Goal: Task Accomplishment & Management: Manage account settings

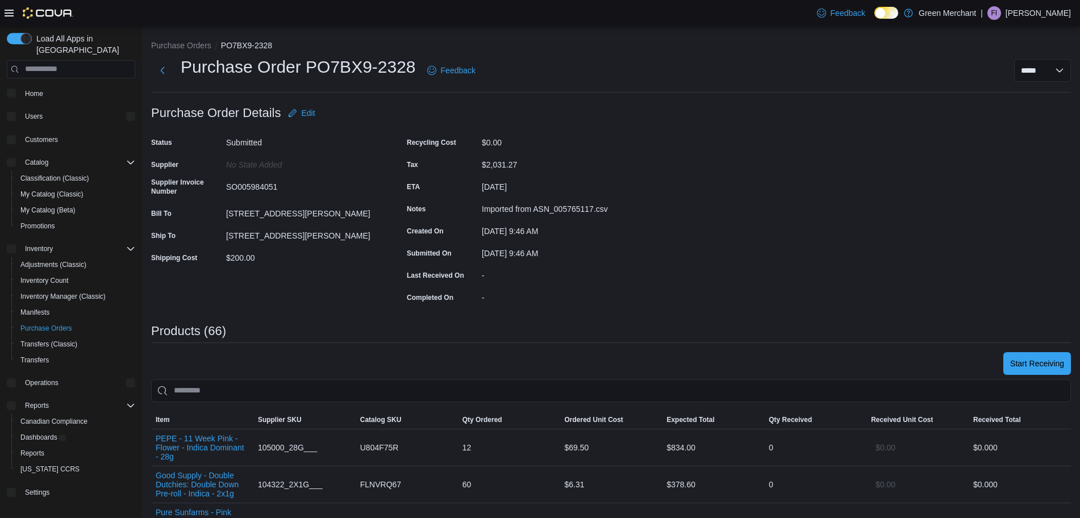
drag, startPoint x: 19, startPoint y: 326, endPoint x: 91, endPoint y: 123, distance: 215.3
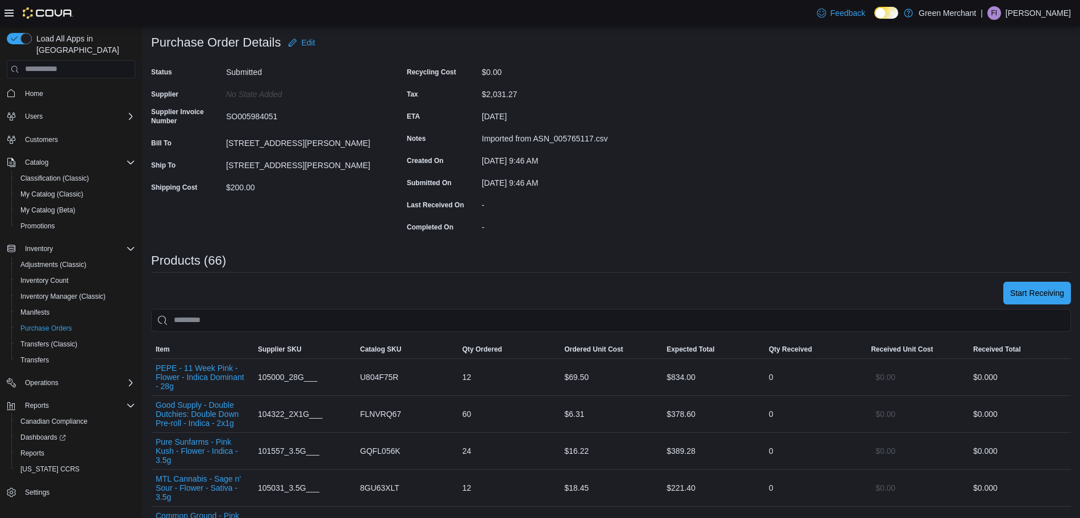
scroll to position [71, 0]
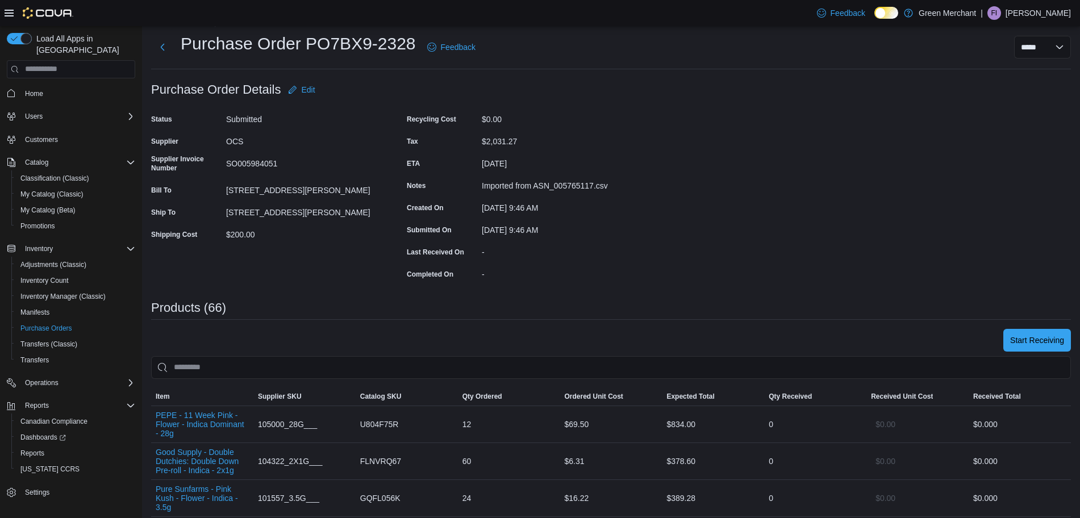
scroll to position [0, 0]
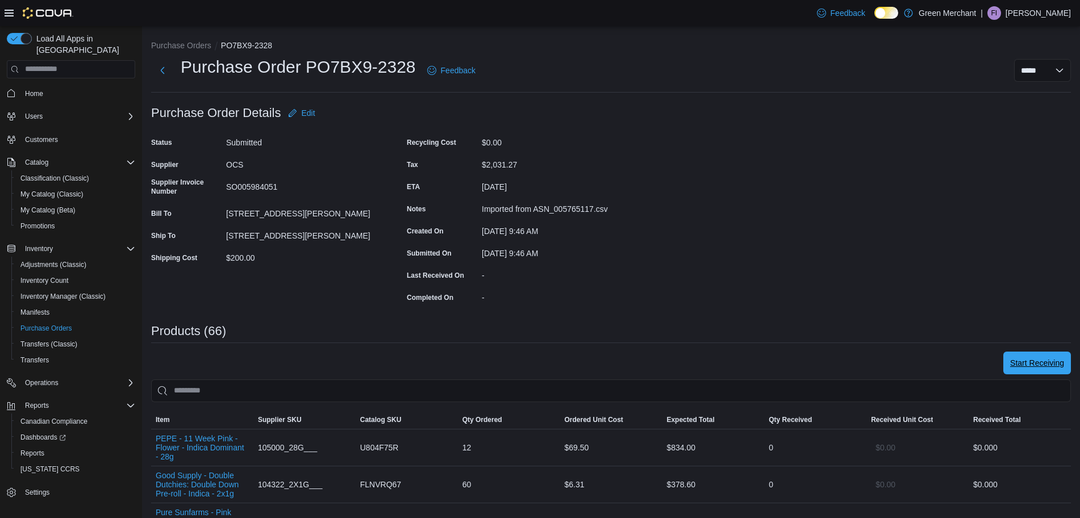
click at [1044, 357] on span "Start Receiving" at bounding box center [1037, 363] width 54 height 23
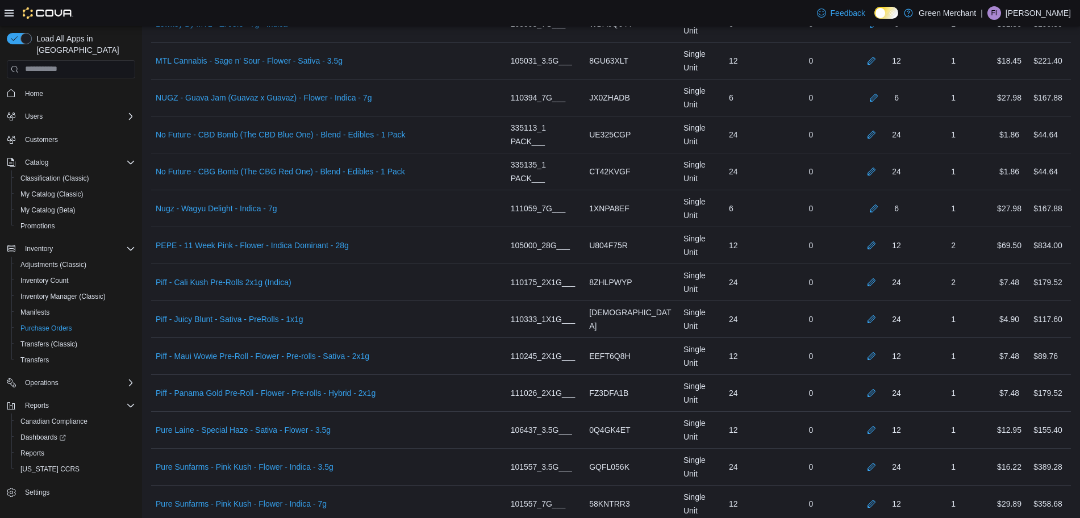
scroll to position [1562, 0]
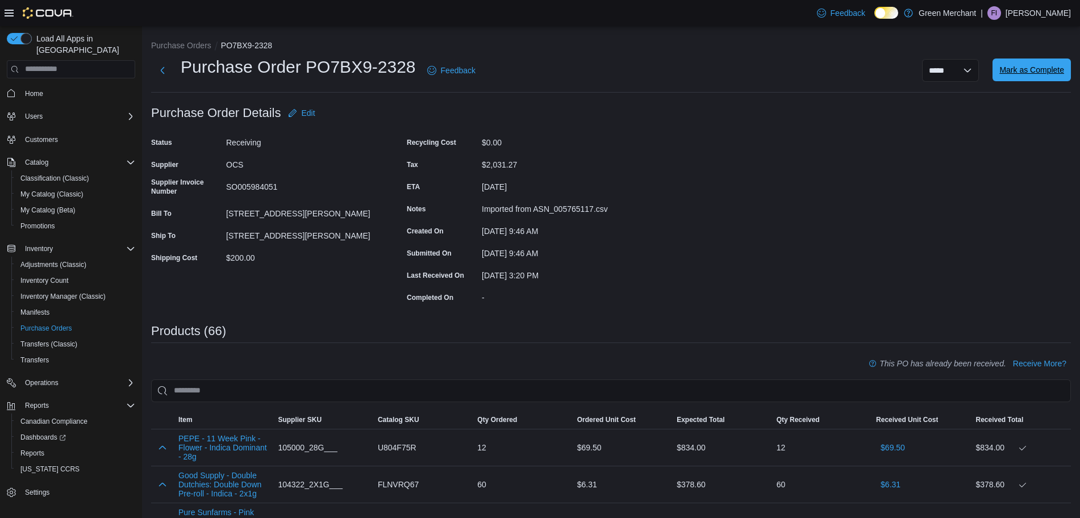
click at [1046, 77] on span "Mark as Complete" at bounding box center [1031, 70] width 65 height 23
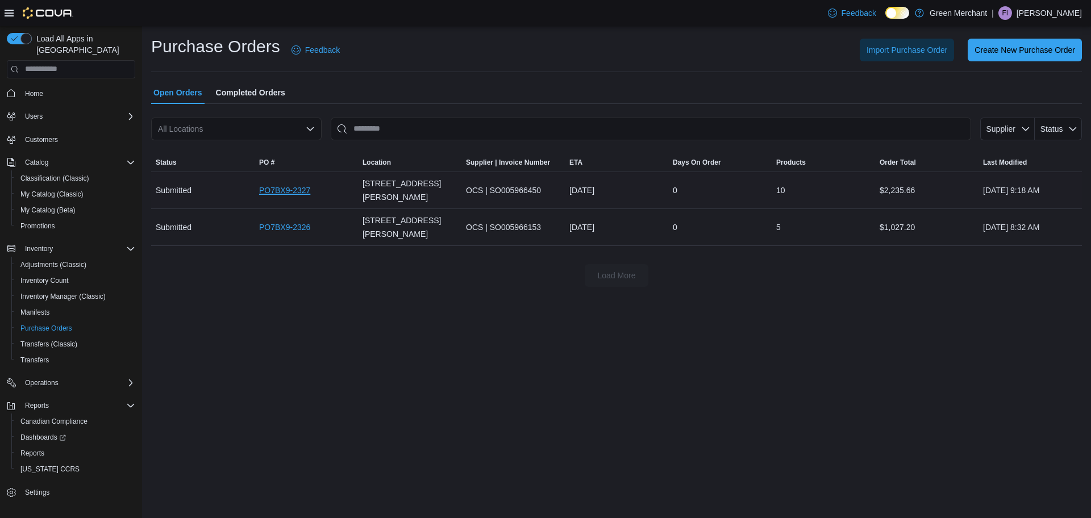
click at [301, 186] on link "PO7BX9-2327" at bounding box center [284, 190] width 51 height 14
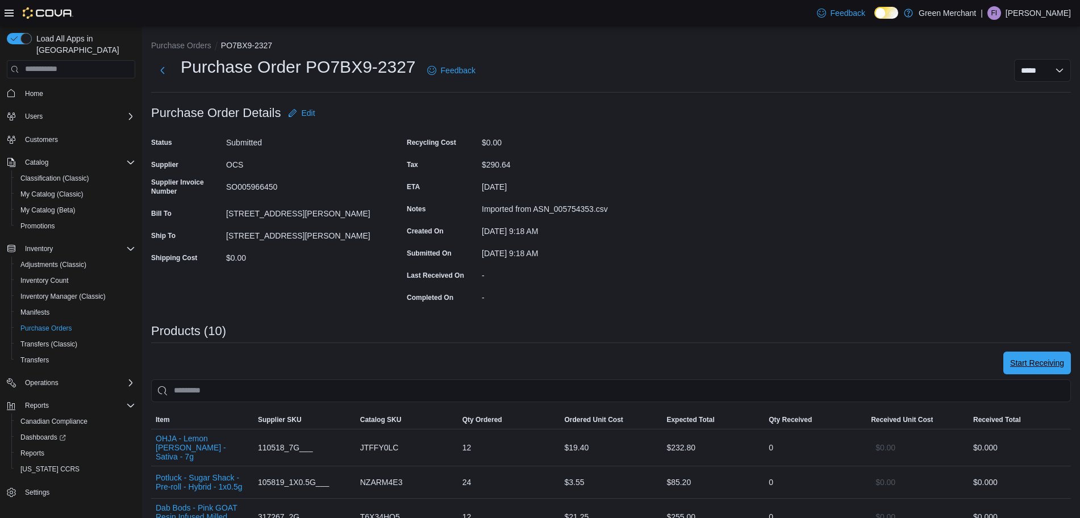
click at [1057, 357] on span "Start Receiving" at bounding box center [1037, 363] width 54 height 23
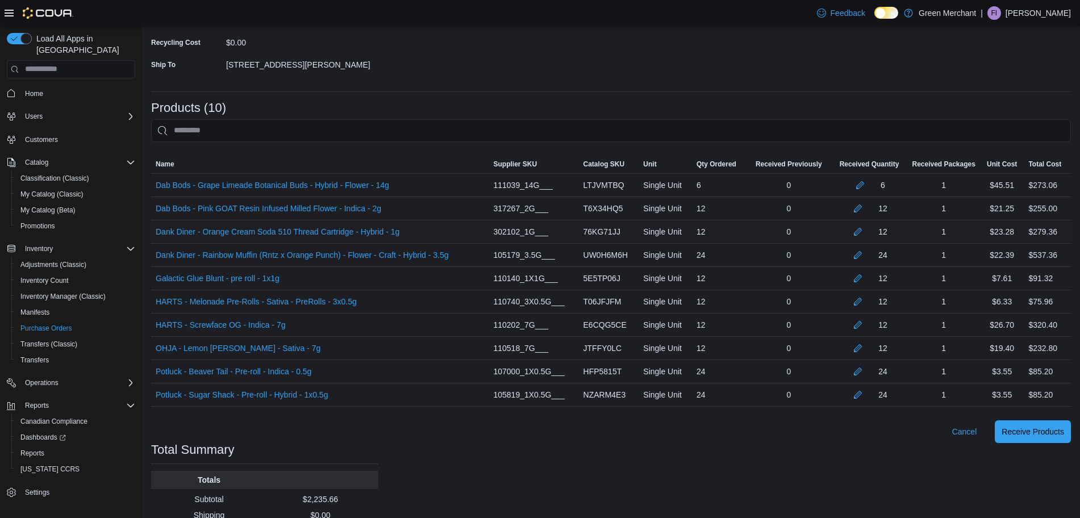
scroll to position [258, 0]
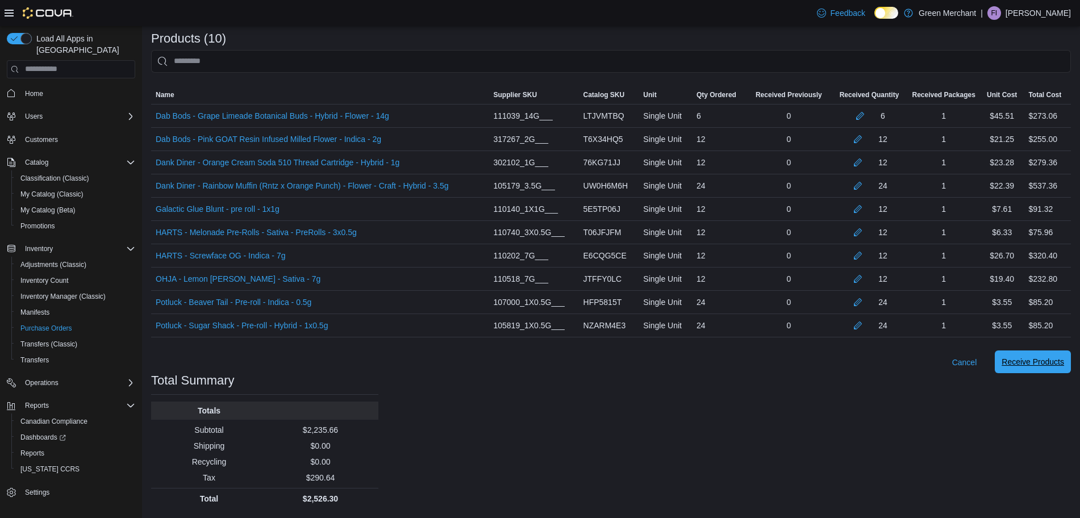
click at [1047, 357] on span "Receive Products" at bounding box center [1033, 361] width 62 height 11
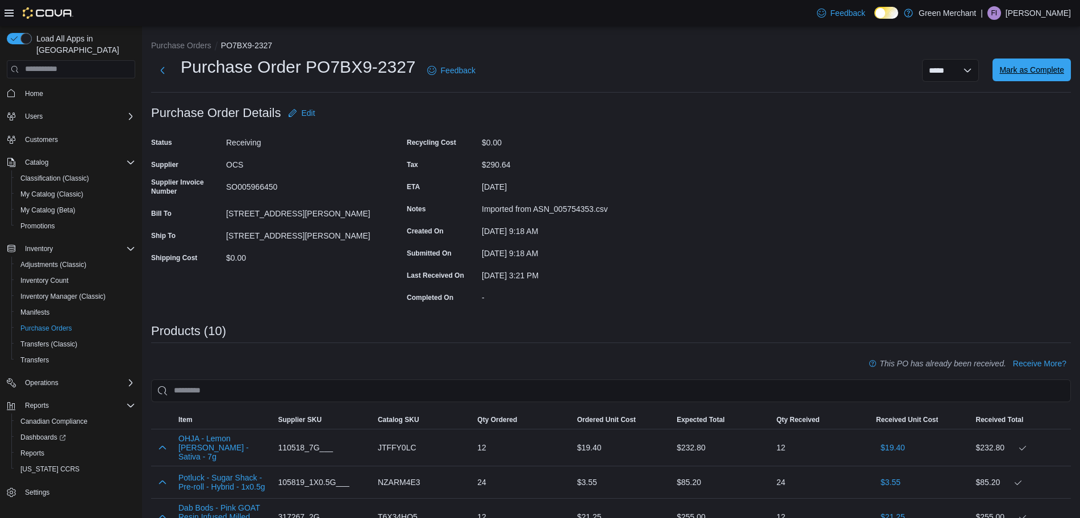
click at [1053, 72] on span "Mark as Complete" at bounding box center [1031, 69] width 65 height 11
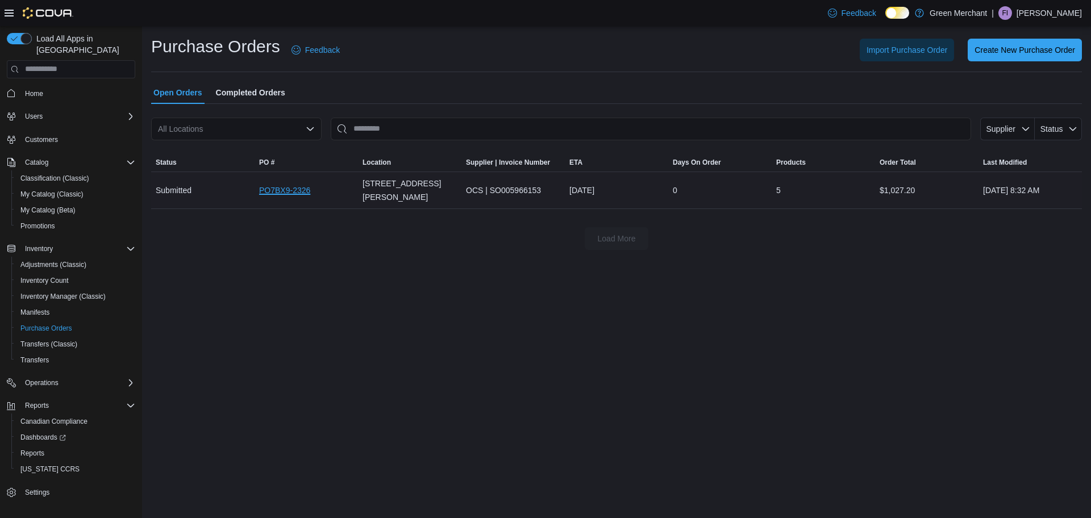
click at [305, 183] on link "PO7BX9-2326" at bounding box center [284, 190] width 51 height 14
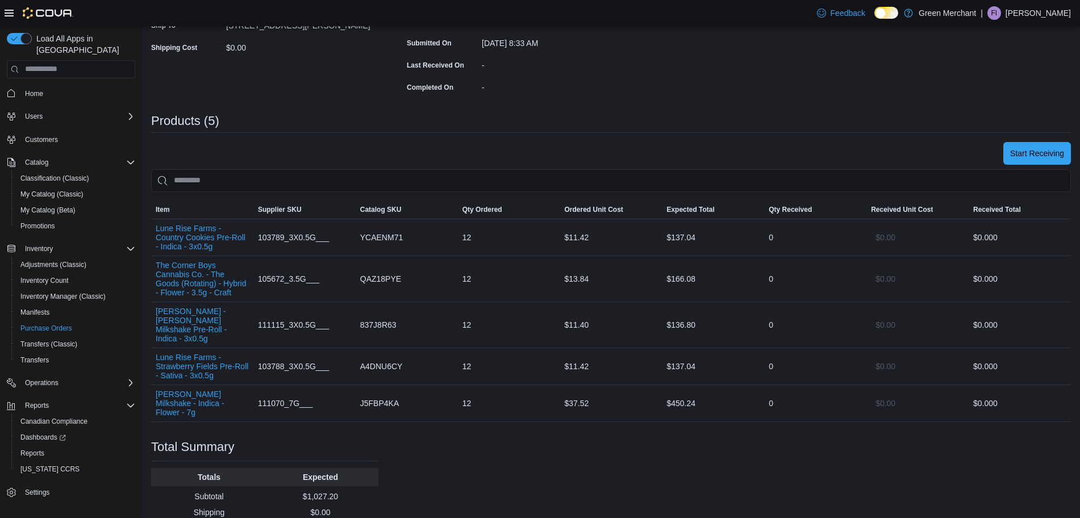
scroll to position [213, 0]
click at [1034, 160] on span "Start Receiving" at bounding box center [1037, 150] width 54 height 23
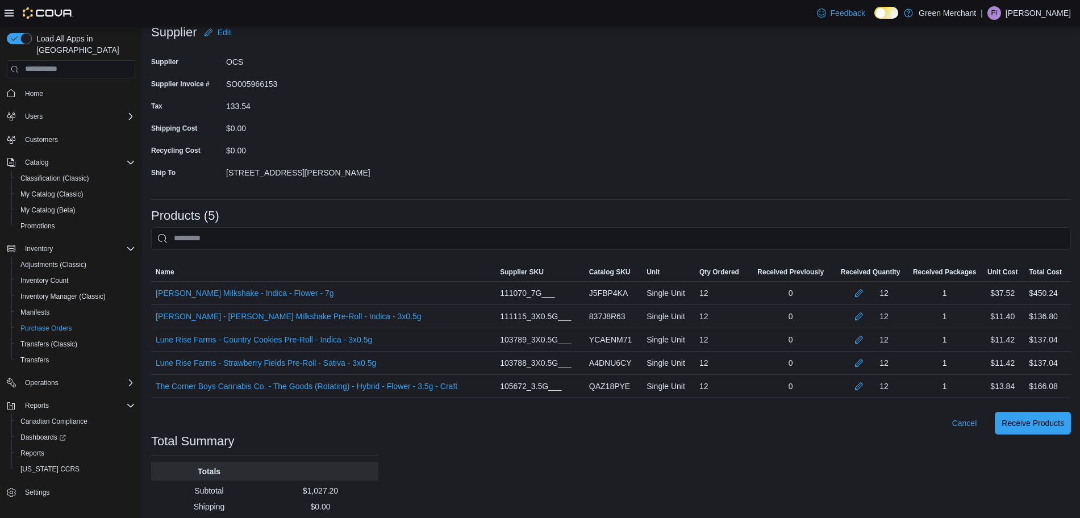
scroll to position [141, 0]
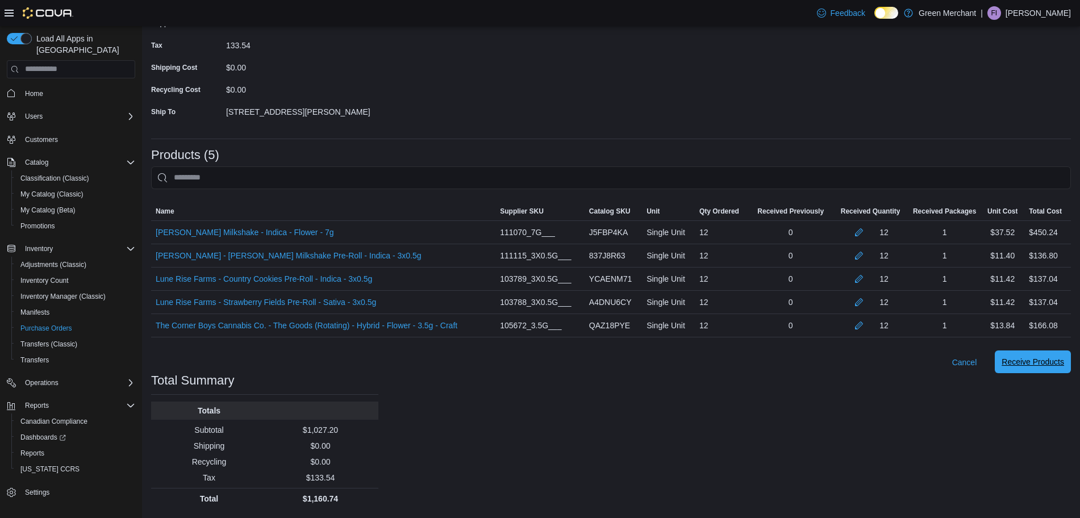
click at [1043, 360] on span "Receive Products" at bounding box center [1033, 361] width 62 height 11
